Goal: Task Accomplishment & Management: Manage account settings

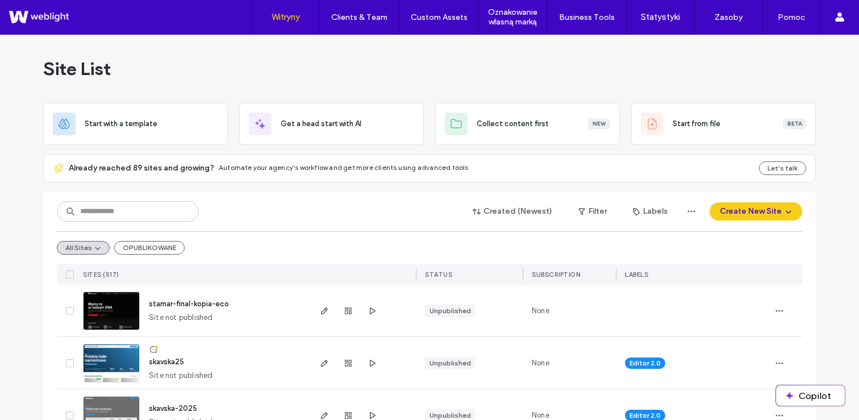
click at [421, 73] on div "Site List" at bounding box center [429, 69] width 773 height 68
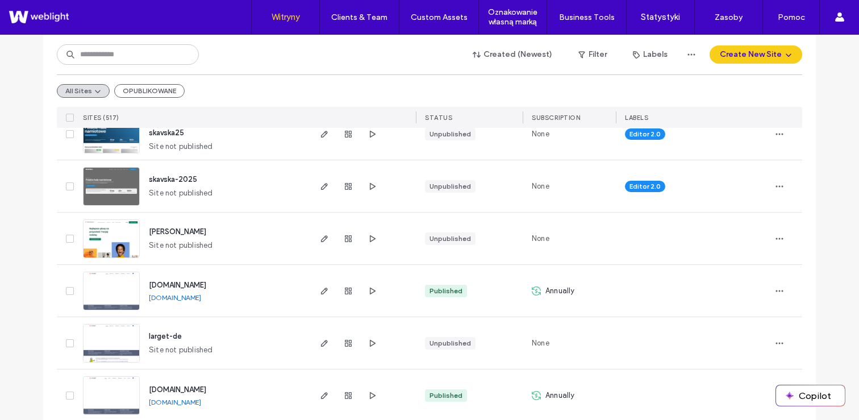
scroll to position [244, 0]
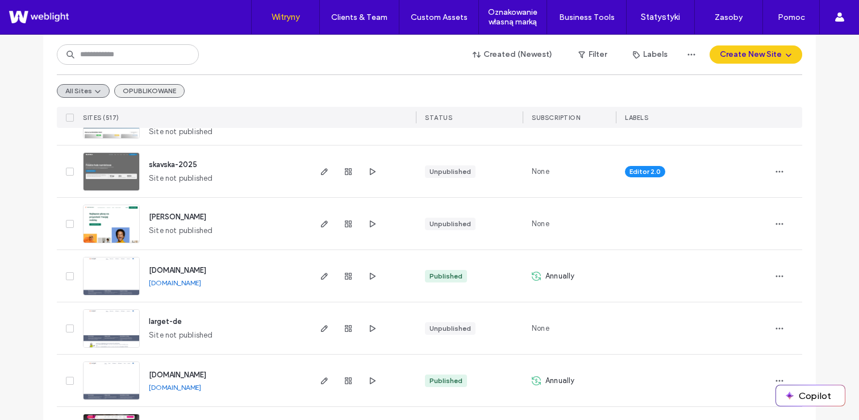
click at [152, 89] on button "OPUBLIKOWANE" at bounding box center [149, 91] width 70 height 14
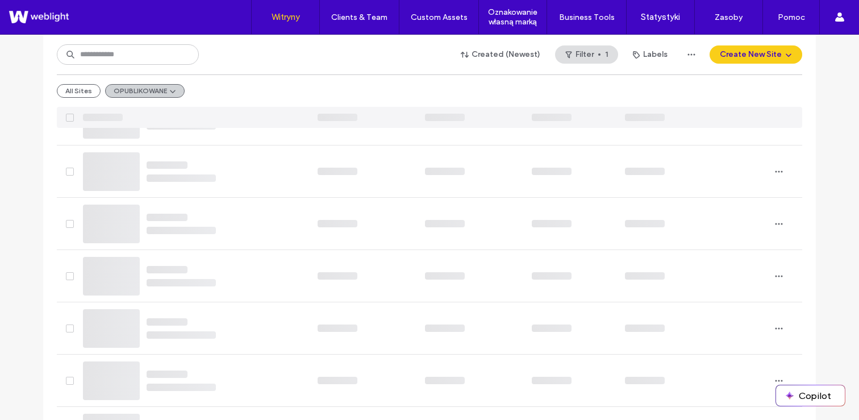
scroll to position [35, 0]
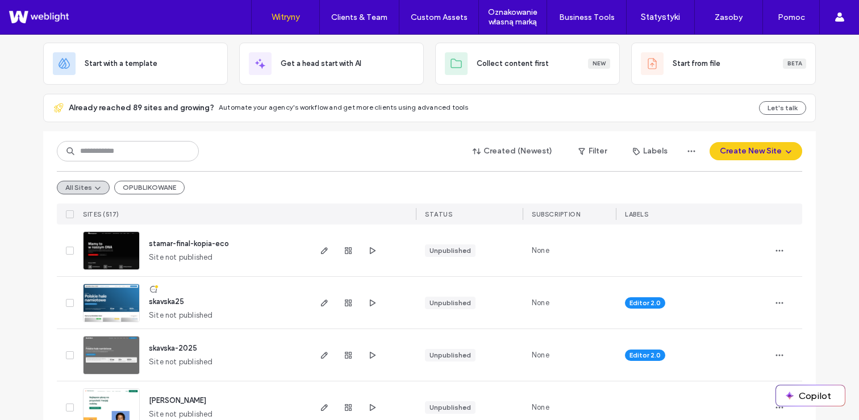
scroll to position [69, 0]
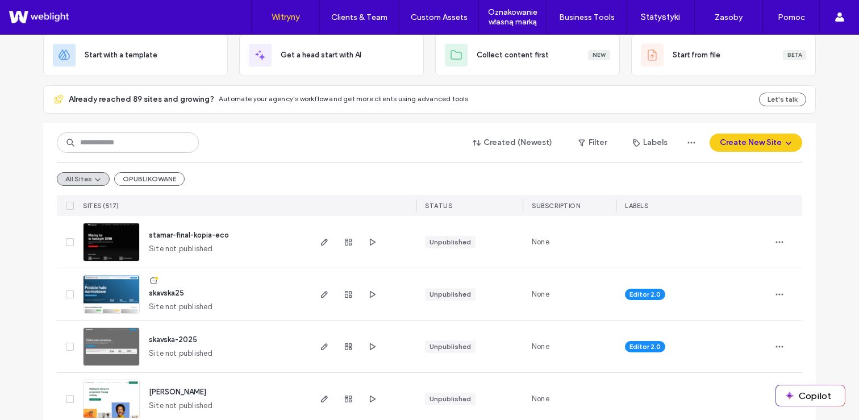
click at [130, 187] on div "All Sites OPUBLIKOWANE" at bounding box center [430, 179] width 746 height 32
click at [138, 175] on button "OPUBLIKOWANE" at bounding box center [149, 179] width 70 height 14
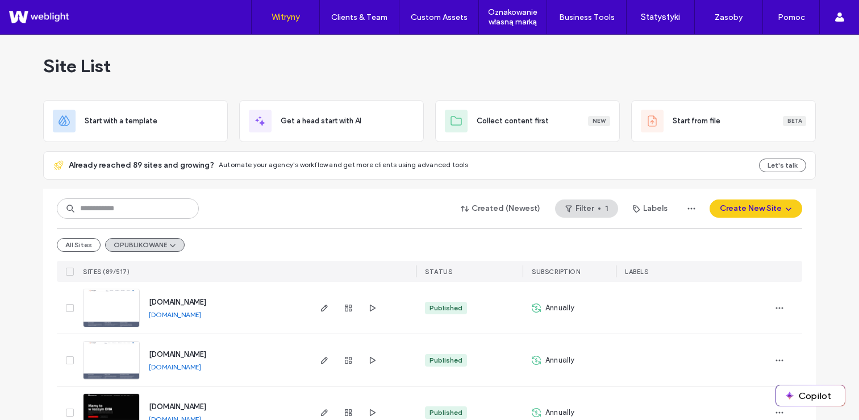
scroll to position [0, 0]
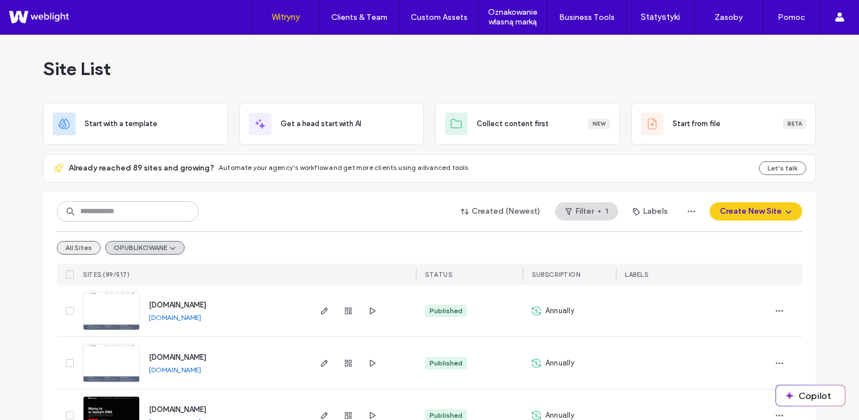
click at [74, 249] on button "All Sites" at bounding box center [79, 248] width 44 height 14
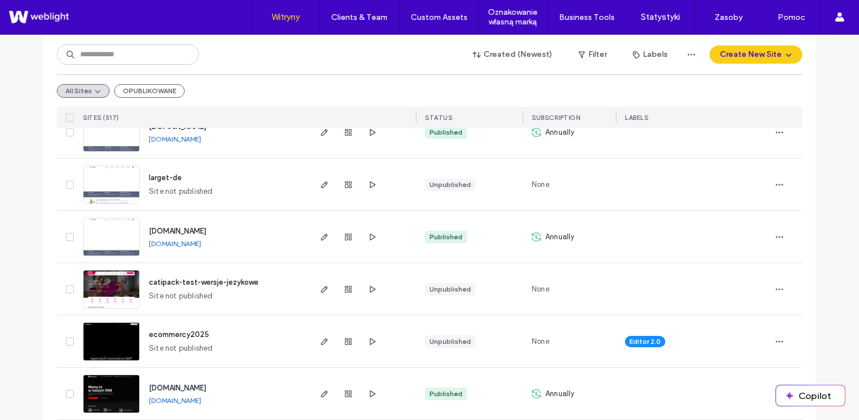
scroll to position [431, 0]
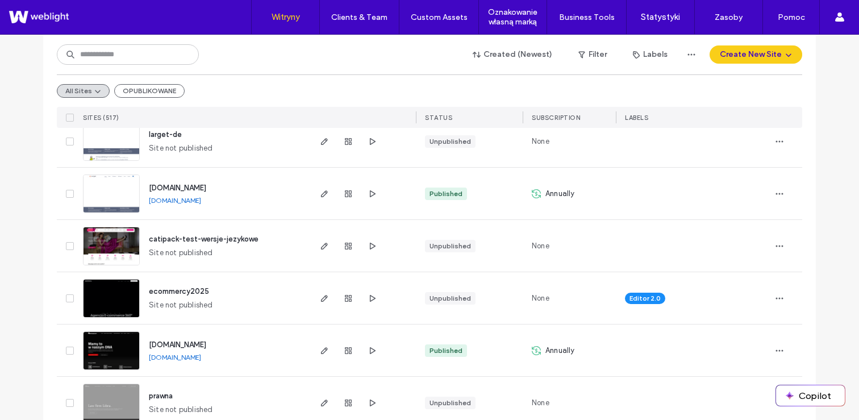
click at [375, 299] on div at bounding box center [362, 298] width 107 height 52
click at [372, 299] on icon "button" at bounding box center [372, 298] width 9 height 9
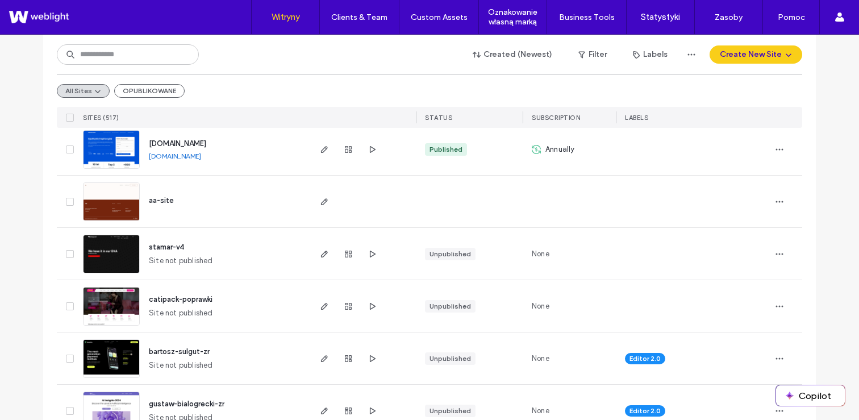
scroll to position [860, 0]
